Goal: Check status: Check status

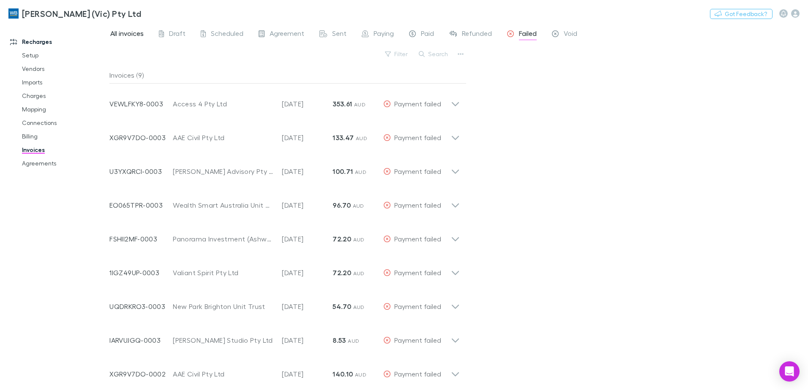
click at [129, 31] on span "All invoices" at bounding box center [126, 34] width 33 height 11
click at [436, 53] on button "Search" at bounding box center [433, 54] width 38 height 10
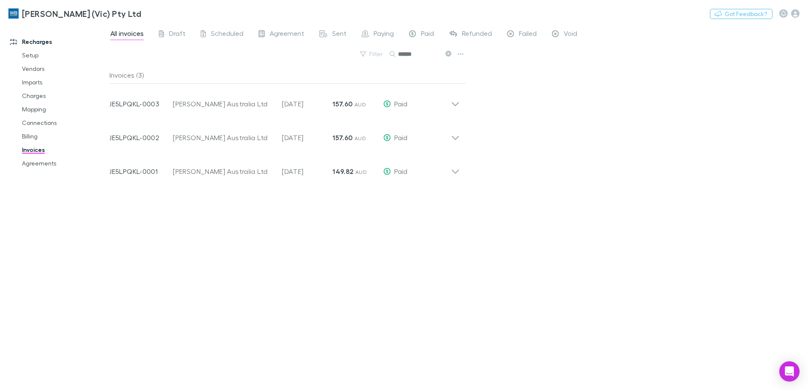
type input "******"
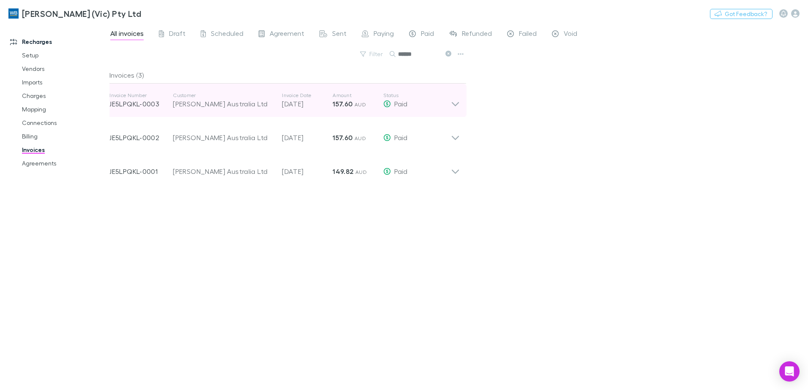
click at [457, 104] on icon at bounding box center [455, 100] width 9 height 17
